Goal: Task Accomplishment & Management: Manage account settings

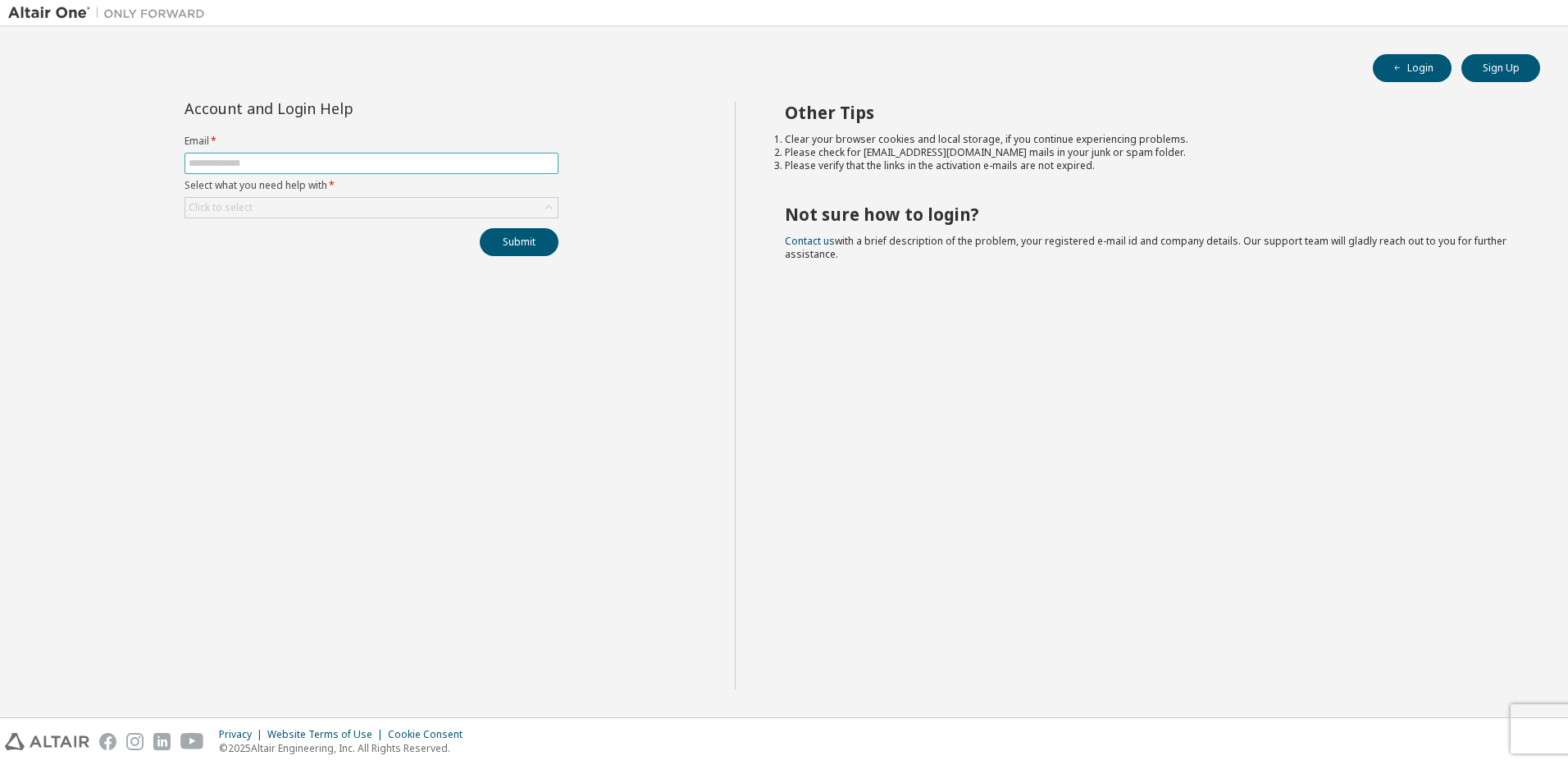
click at [252, 165] on input "text" at bounding box center [371, 163] width 366 height 13
type input "*"
type input "**********"
click at [532, 246] on button "Submit" at bounding box center [519, 241] width 79 height 27
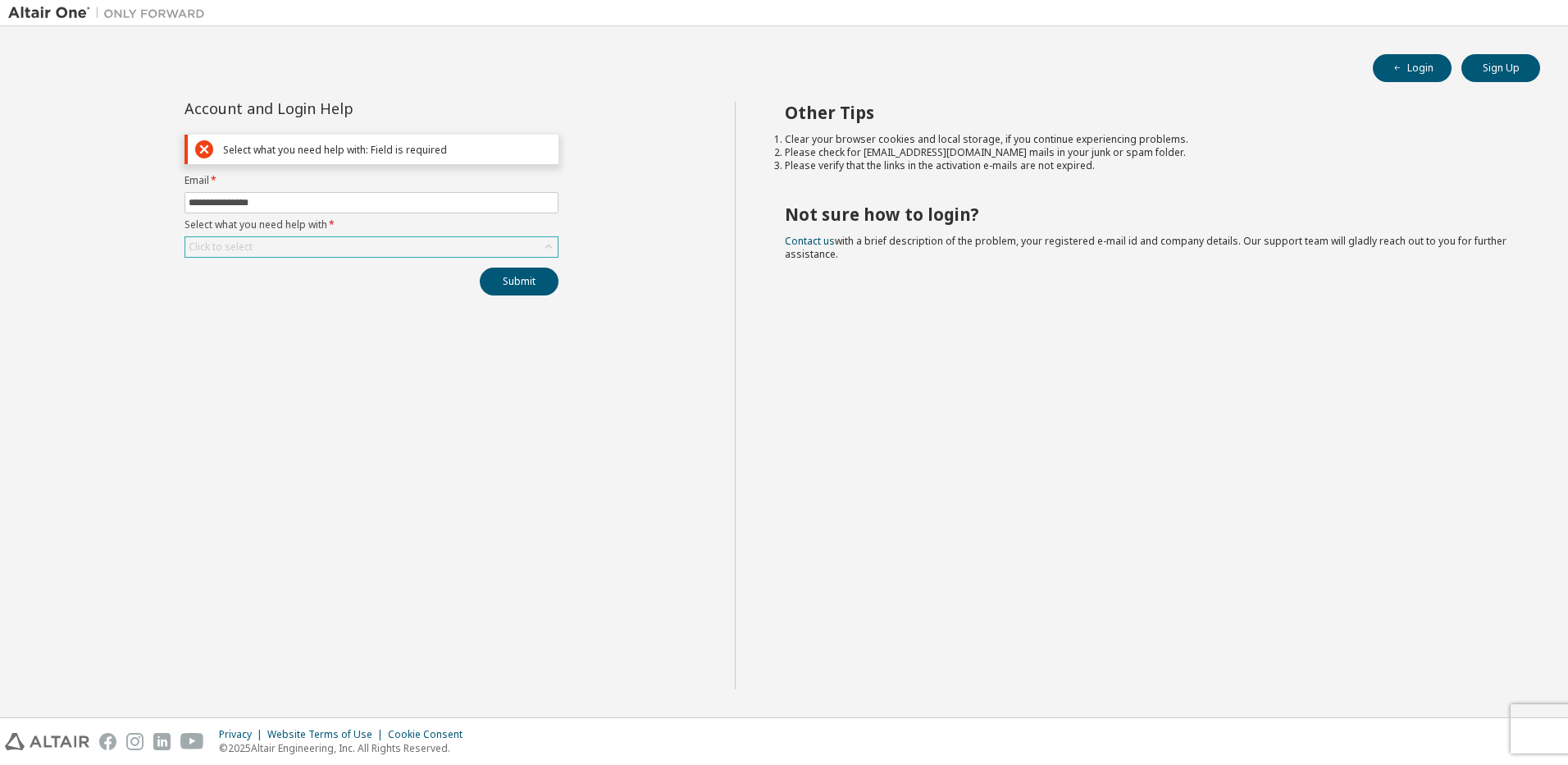
click at [348, 238] on div "Click to select" at bounding box center [371, 247] width 372 height 20
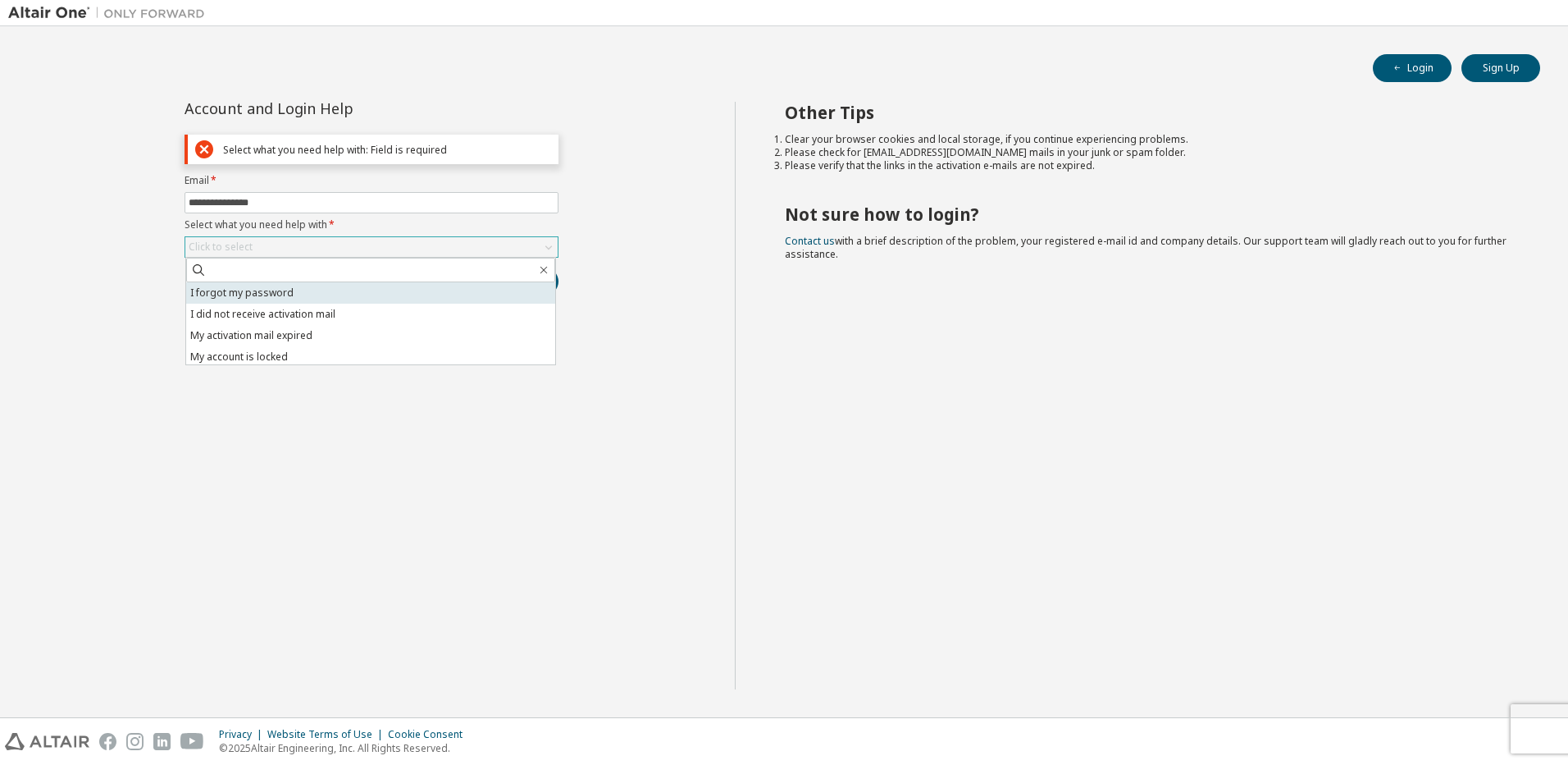
click at [339, 290] on li "I forgot my password" at bounding box center [370, 293] width 369 height 21
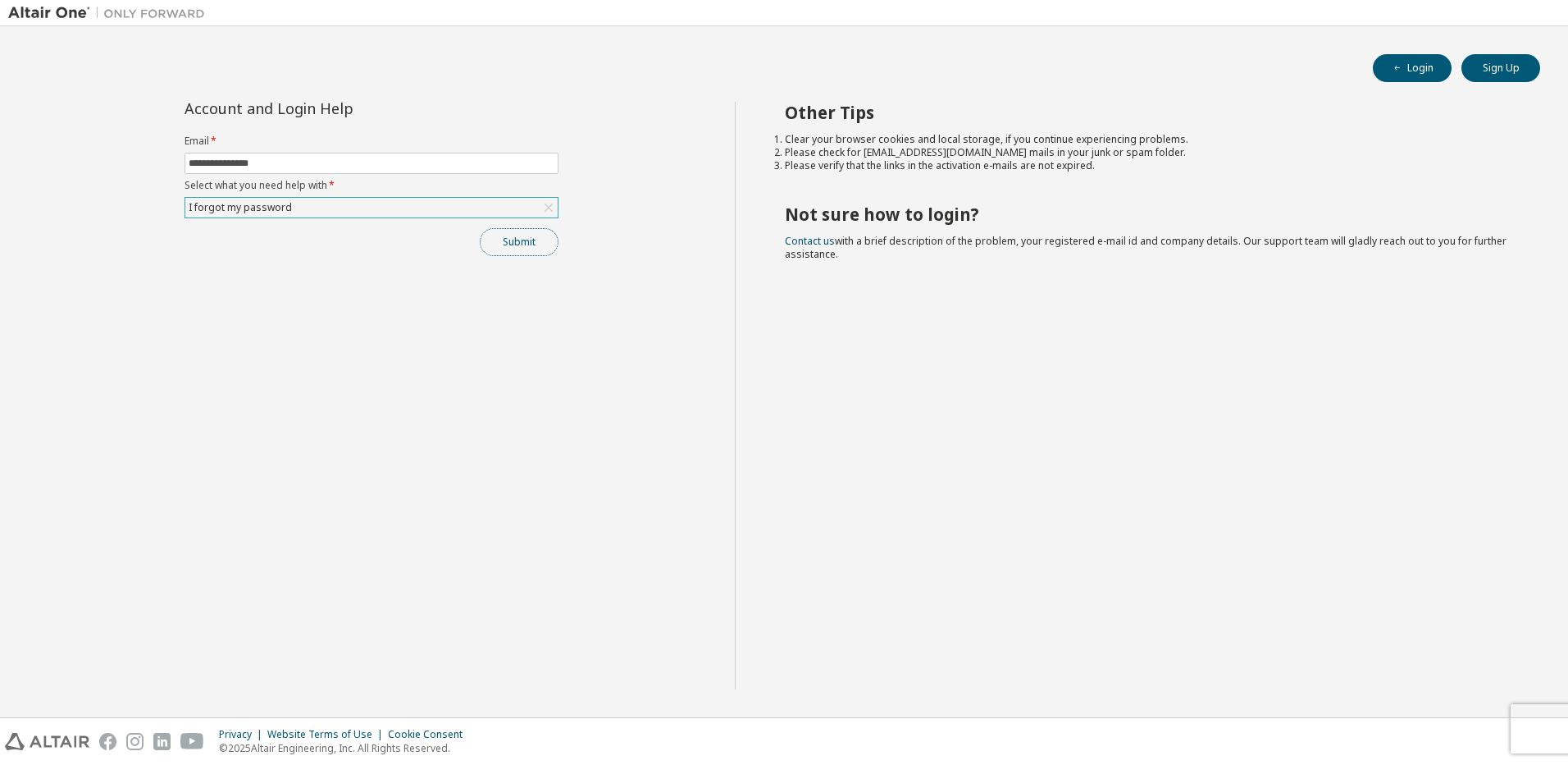
click at [534, 243] on button "Submit" at bounding box center [519, 241] width 79 height 27
